Goal: Information Seeking & Learning: Learn about a topic

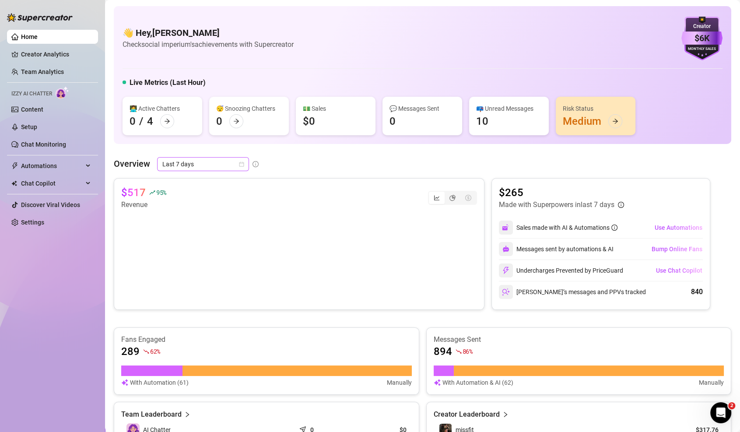
click at [190, 165] on span "Last 7 days" at bounding box center [202, 164] width 81 height 13
click at [196, 180] on div "Last 24 hours" at bounding box center [203, 182] width 78 height 10
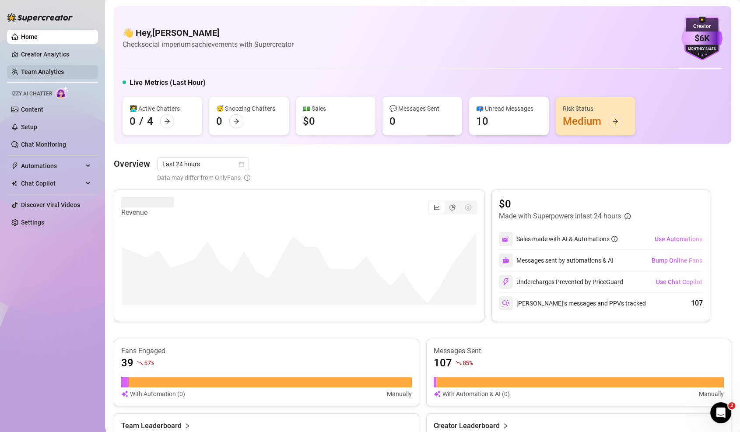
click at [52, 69] on link "Team Analytics" at bounding box center [42, 71] width 43 height 7
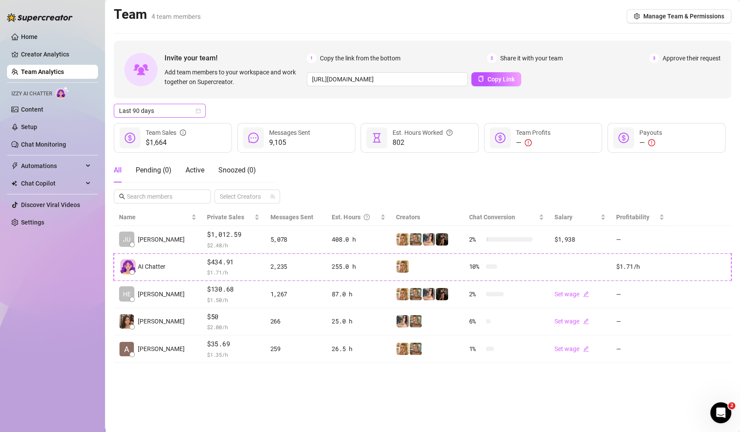
click at [151, 109] on span "Last 90 days" at bounding box center [159, 110] width 81 height 13
click at [161, 146] on div "Last 7 days" at bounding box center [160, 142] width 78 height 10
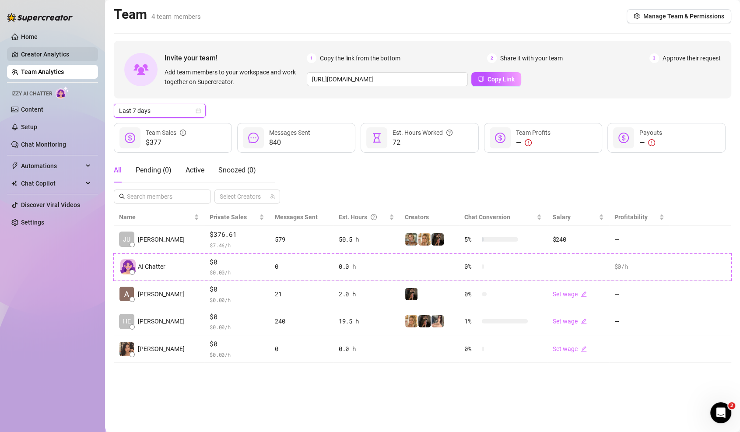
click at [71, 56] on link "Creator Analytics" at bounding box center [56, 54] width 70 height 14
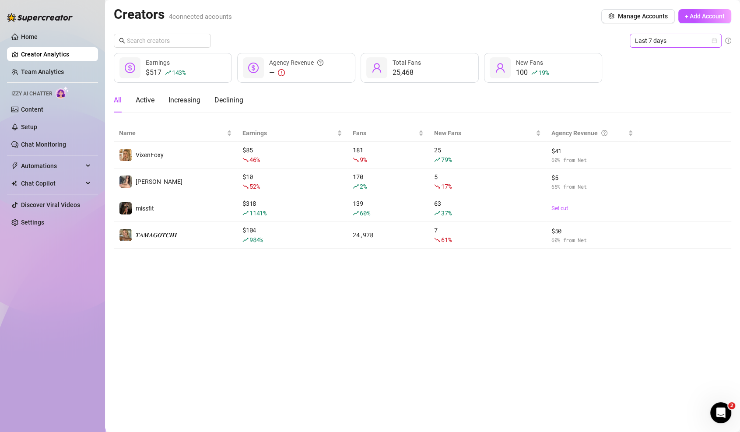
click at [637, 38] on span "Last 7 days" at bounding box center [675, 40] width 81 height 13
click at [640, 58] on div "Last 24 hours" at bounding box center [676, 58] width 78 height 10
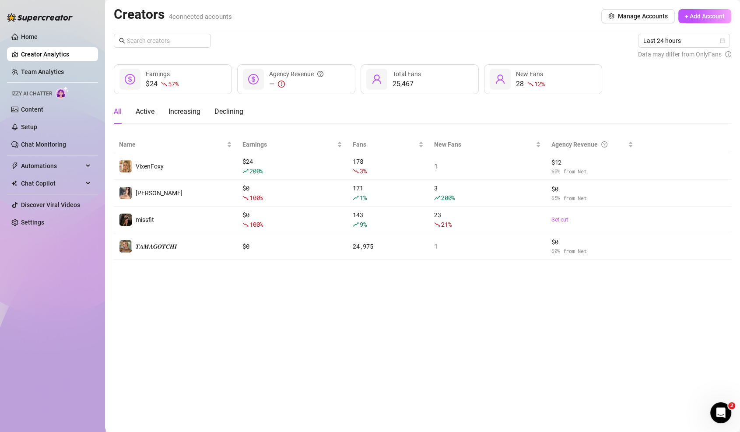
click at [43, 28] on ul "Home Creator Analytics Team Analytics Izzy AI Chatter Content Setup Chat Monito…" at bounding box center [52, 129] width 91 height 207
click at [23, 35] on link "Home" at bounding box center [29, 36] width 17 height 7
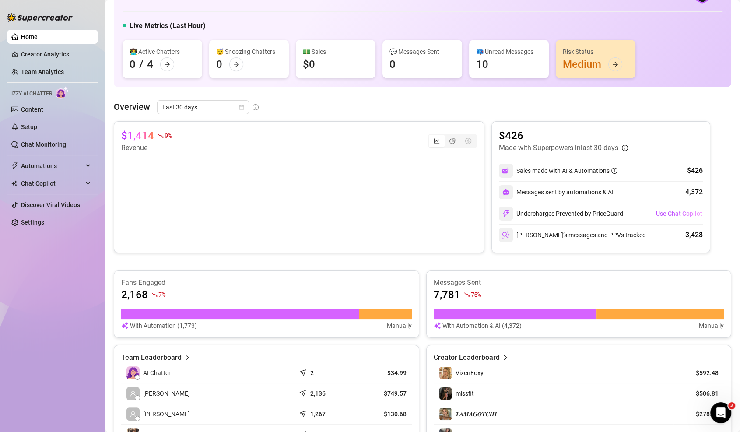
scroll to position [56, 0]
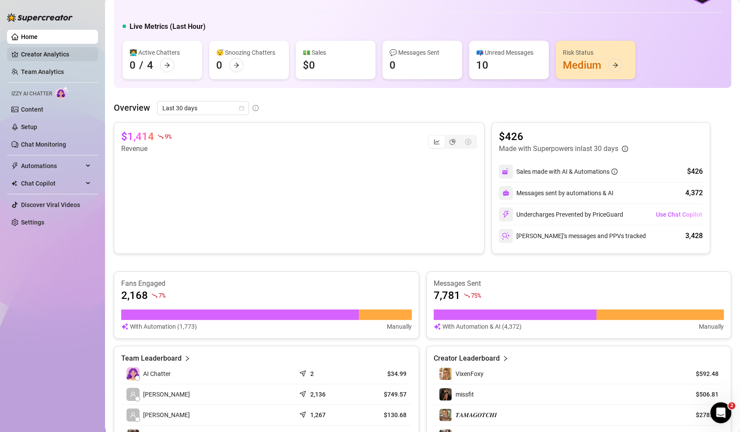
click at [49, 50] on link "Creator Analytics" at bounding box center [56, 54] width 70 height 14
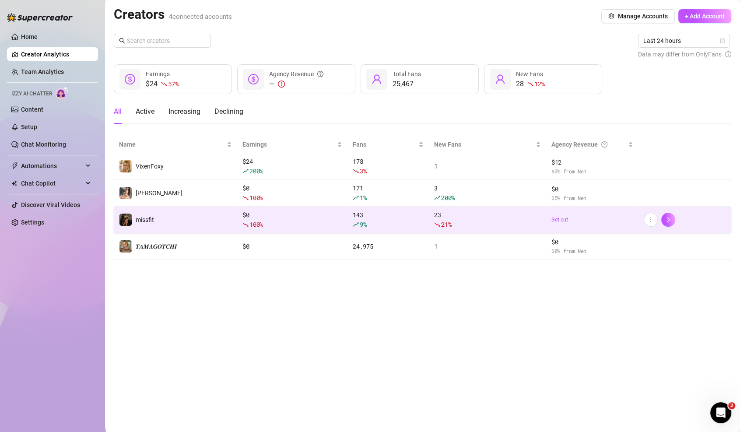
click at [270, 221] on div "100 %" at bounding box center [293, 225] width 100 height 10
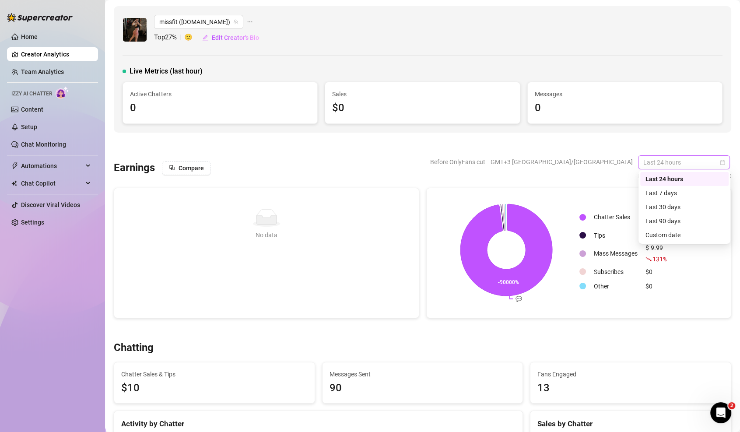
click at [656, 162] on span "Last 24 hours" at bounding box center [684, 162] width 81 height 13
click at [661, 222] on div "Last 90 days" at bounding box center [685, 221] width 78 height 10
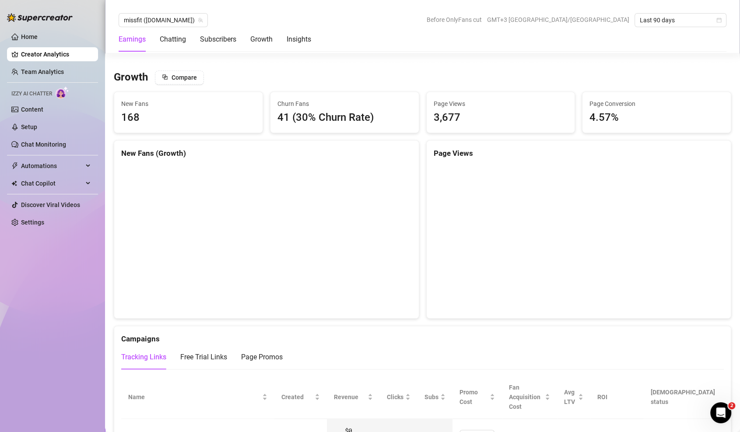
scroll to position [762, 0]
